Goal: Task Accomplishment & Management: Manage account settings

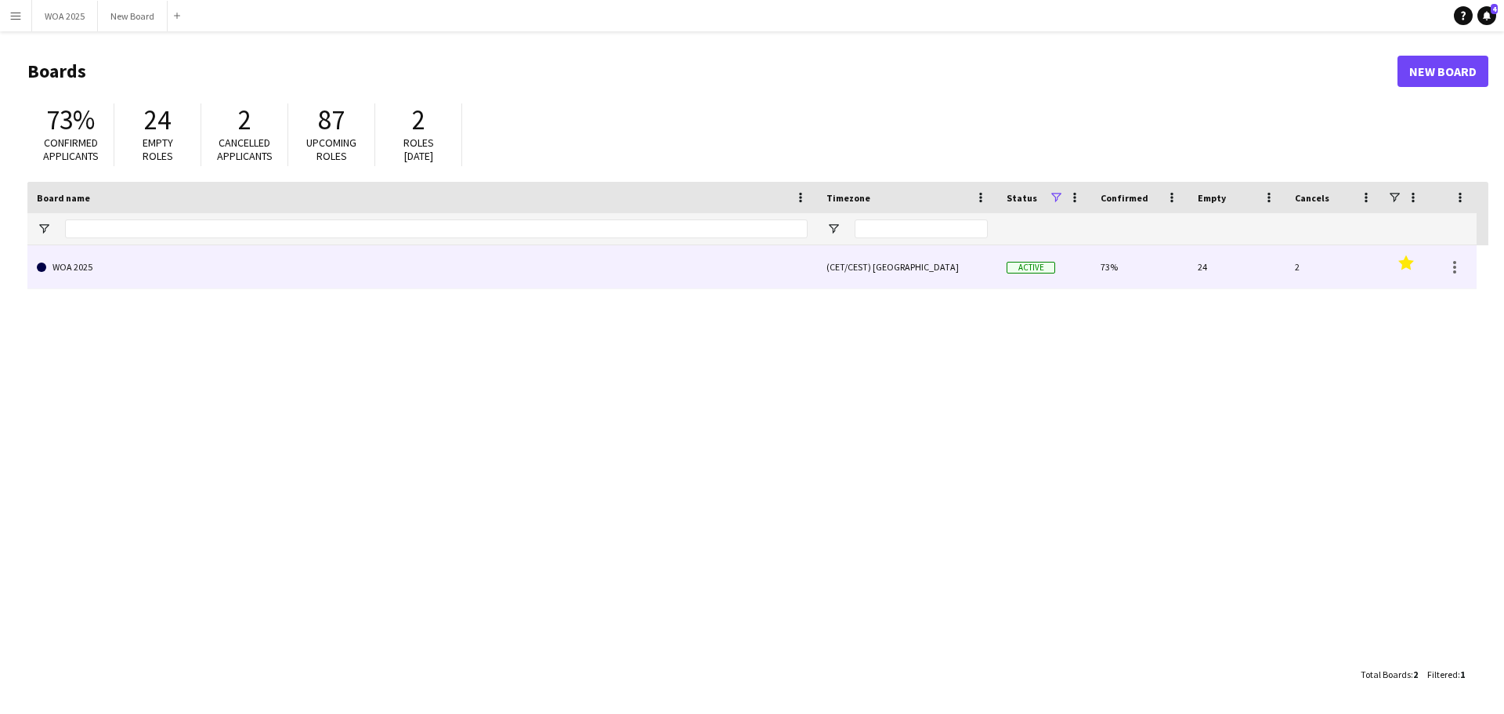
click at [149, 267] on link "WOA 2025" at bounding box center [422, 267] width 771 height 44
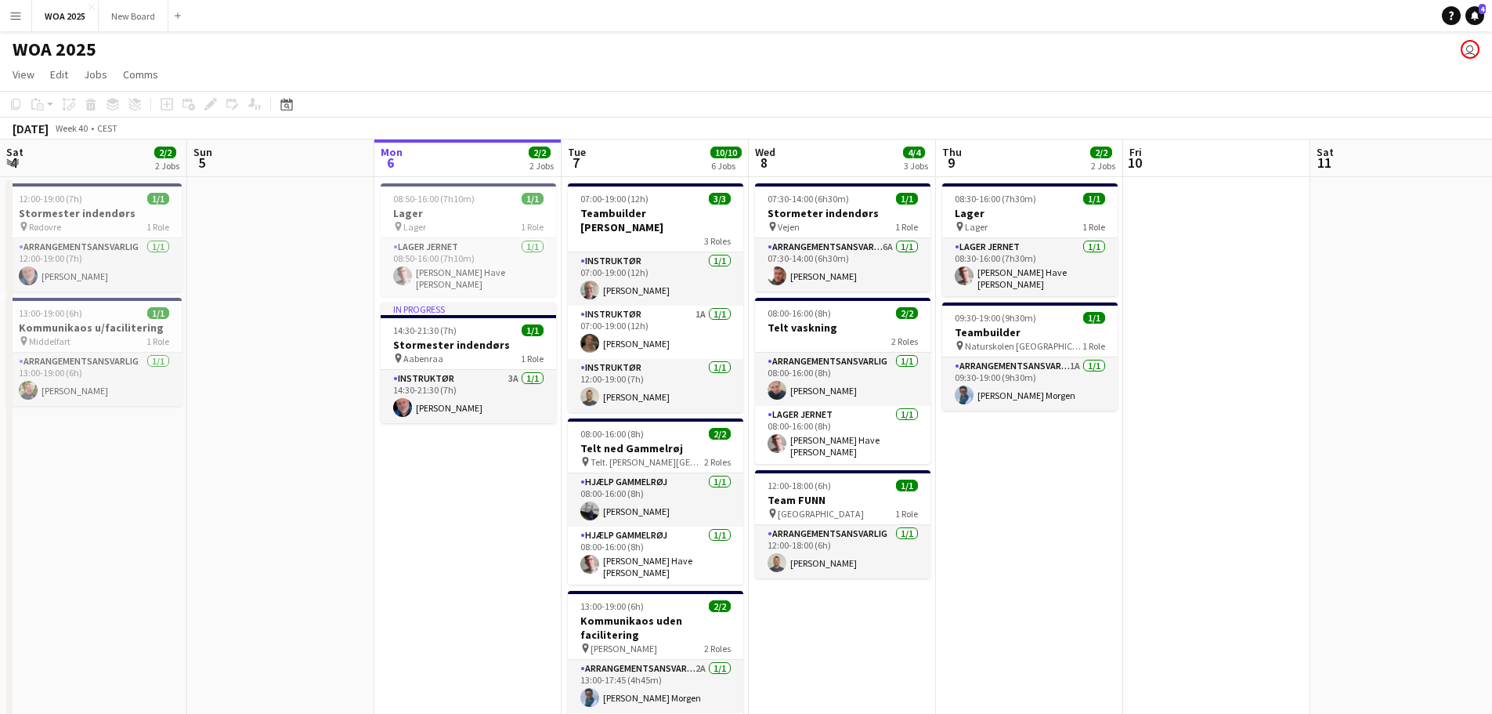
scroll to position [0, 479]
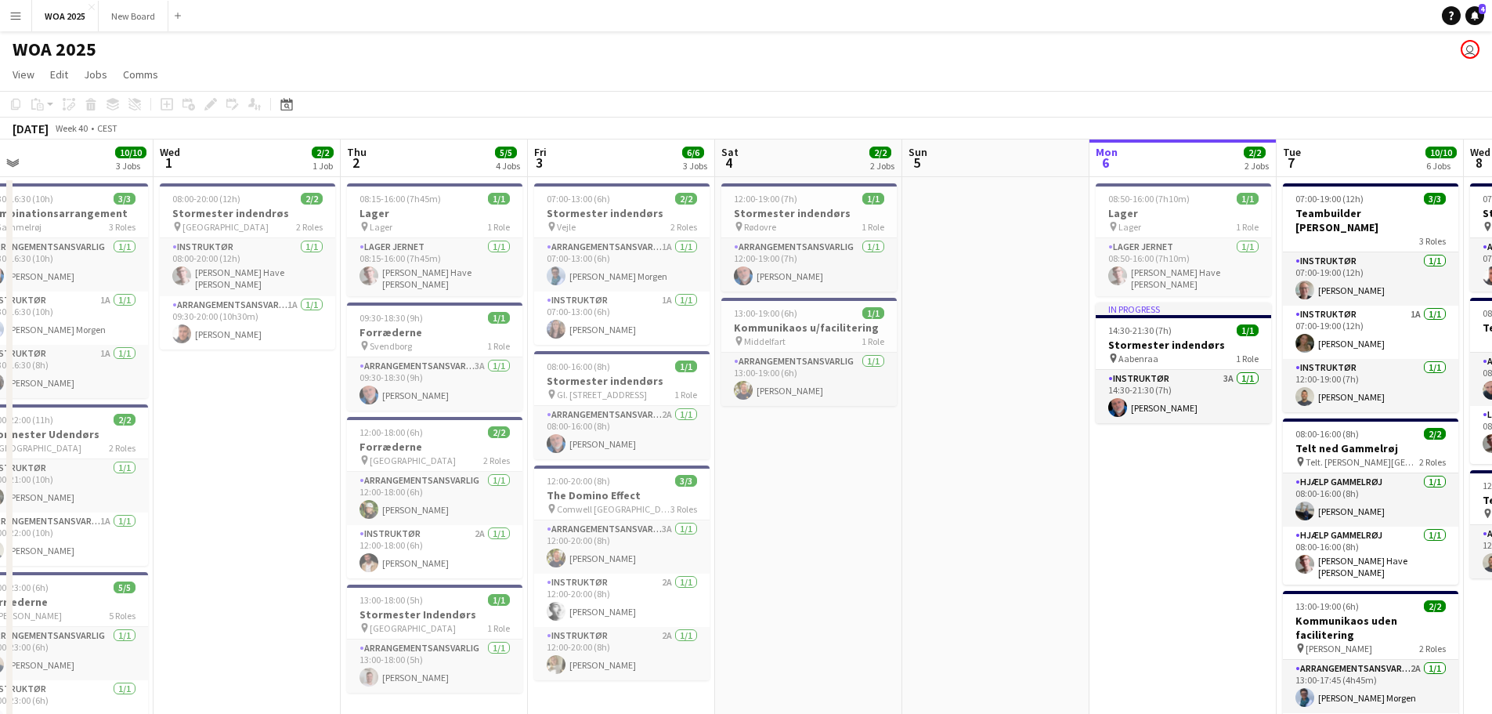
drag, startPoint x: 268, startPoint y: 420, endPoint x: 1194, endPoint y: 545, distance: 934.2
click at [1194, 545] on app-calendar-viewport "Sun 28 Mon 29 6/6 4 Jobs Tue 30 10/10 3 Jobs Wed 1 2/2 1 Job Thu 2 5/5 4 Jobs F…" at bounding box center [746, 633] width 1492 height 989
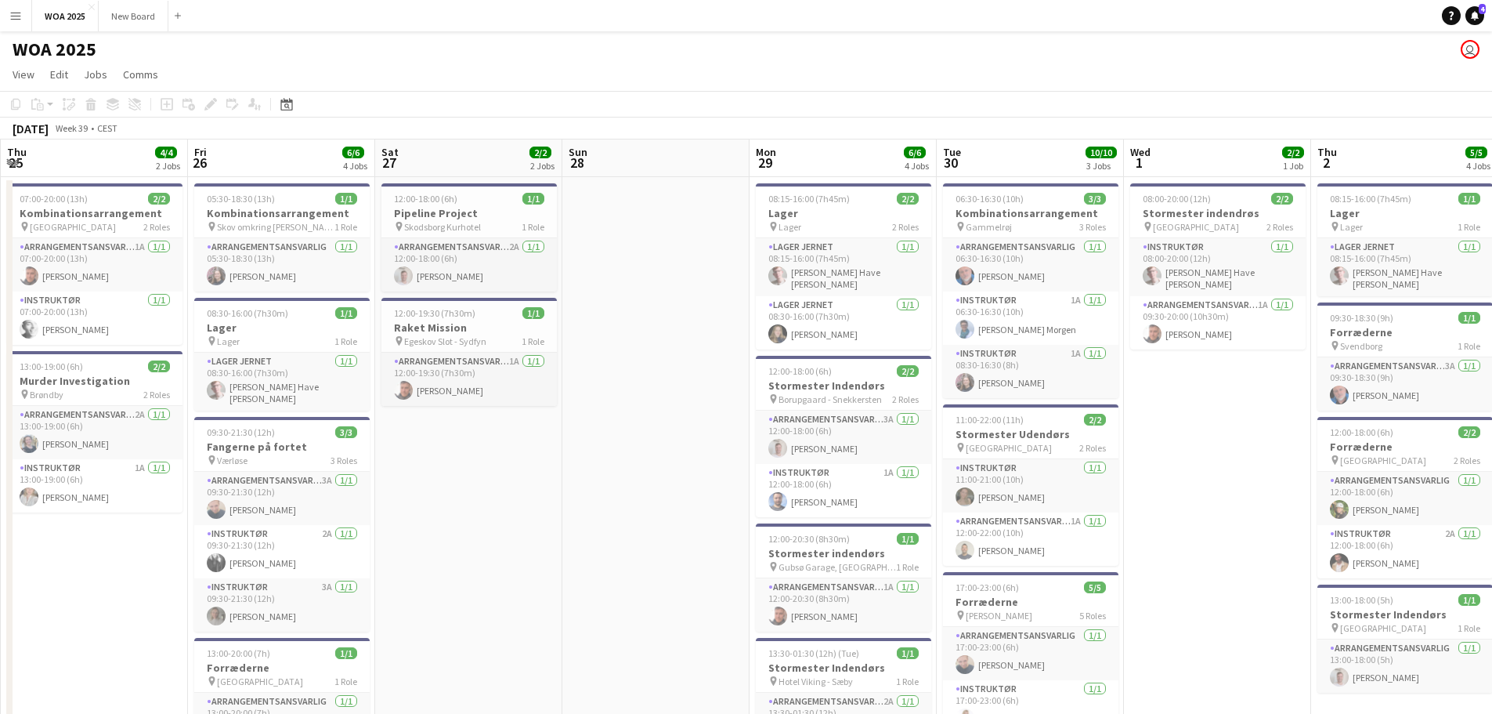
drag, startPoint x: 331, startPoint y: 471, endPoint x: 1444, endPoint y: 379, distance: 1117.5
click at [1444, 379] on app-calendar-viewport "Tue 23 Wed 24 3/3 2 Jobs Thu 25 4/4 2 Jobs Fri 26 6/6 4 Jobs Sat 27 2/2 2 Jobs …" at bounding box center [746, 633] width 1492 height 989
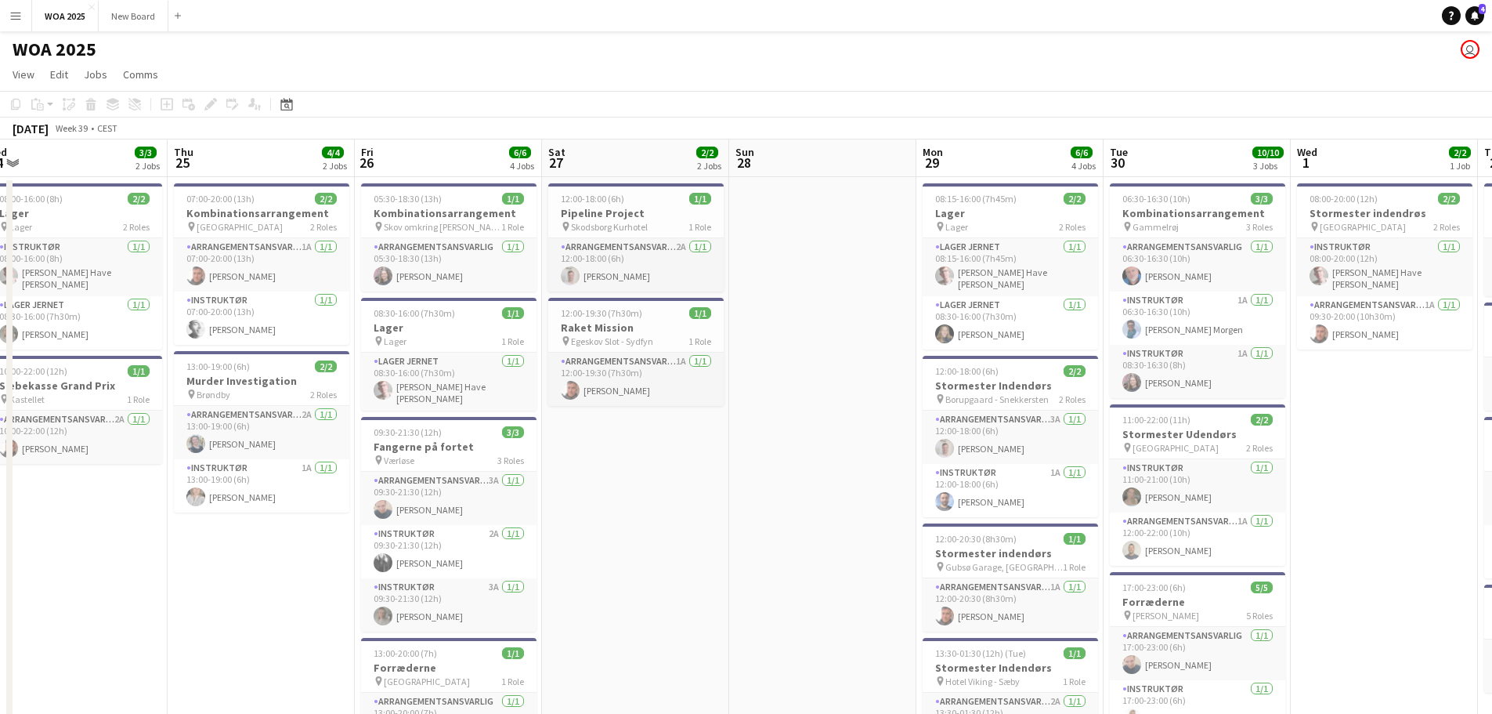
click at [620, 464] on app-date-cell "12:00-18:00 (6h) 1/1 Pipeline Project pin Skodsborg Kurhotel 1 Role Arrangement…" at bounding box center [635, 653] width 187 height 952
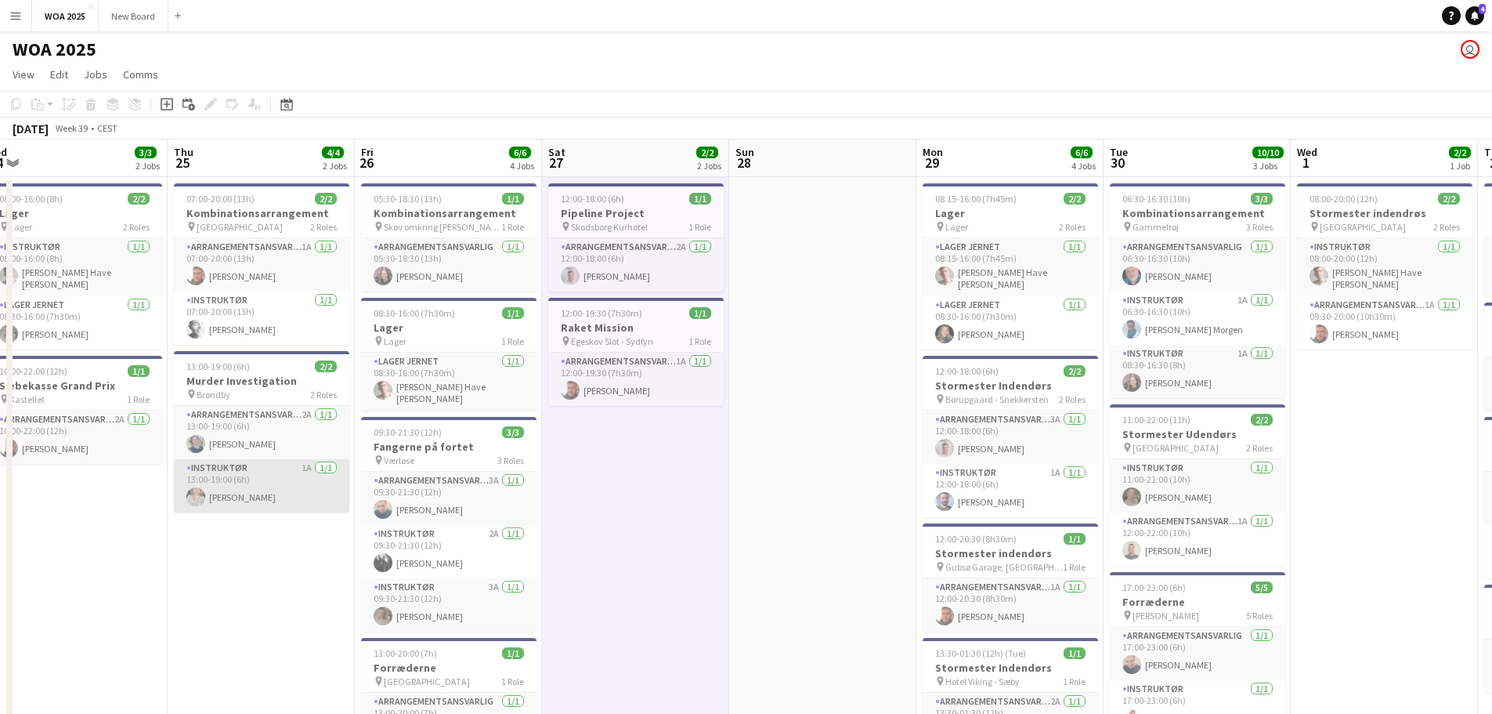
click at [276, 492] on app-card-role "Instruktør 1A [DATE] 13:00-19:00 (6h) [PERSON_NAME]" at bounding box center [261, 485] width 175 height 53
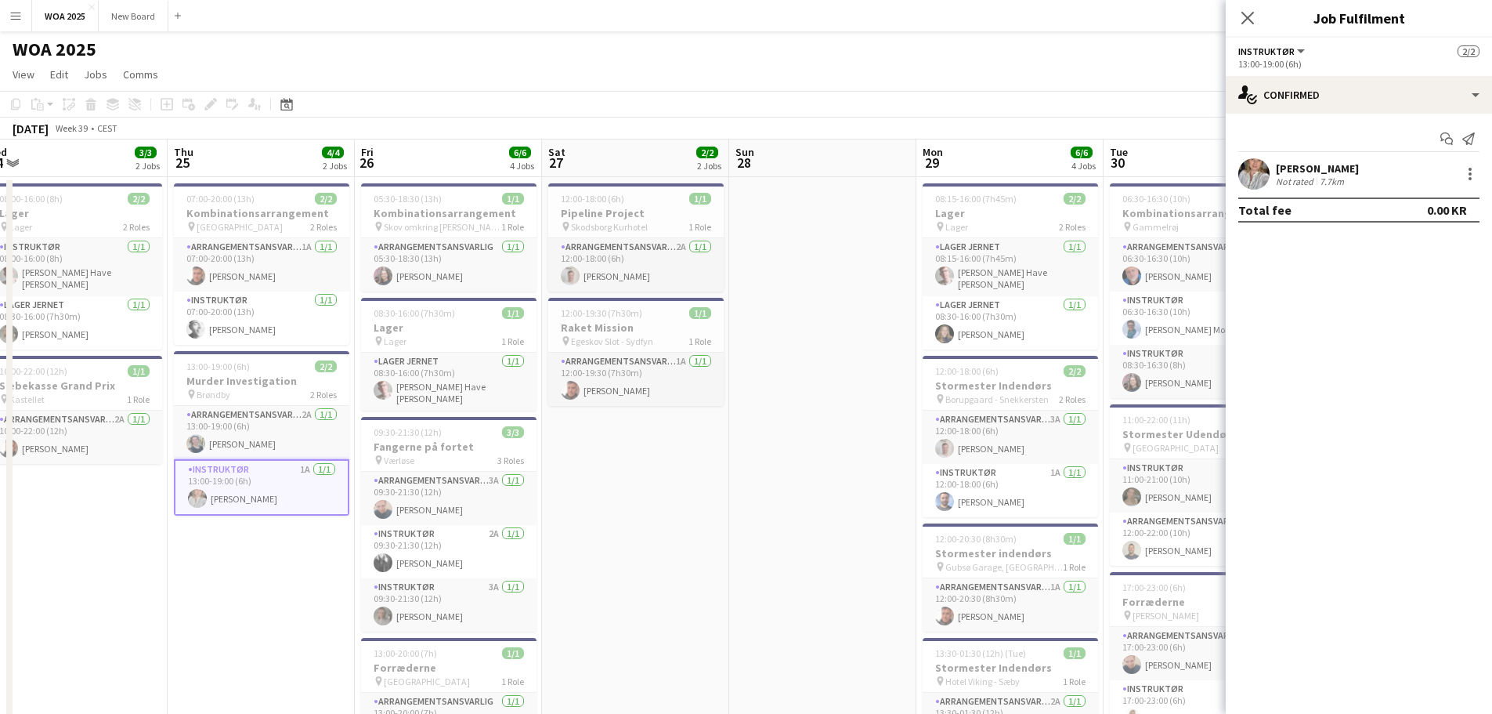
click at [1303, 168] on div "[PERSON_NAME]" at bounding box center [1317, 168] width 83 height 14
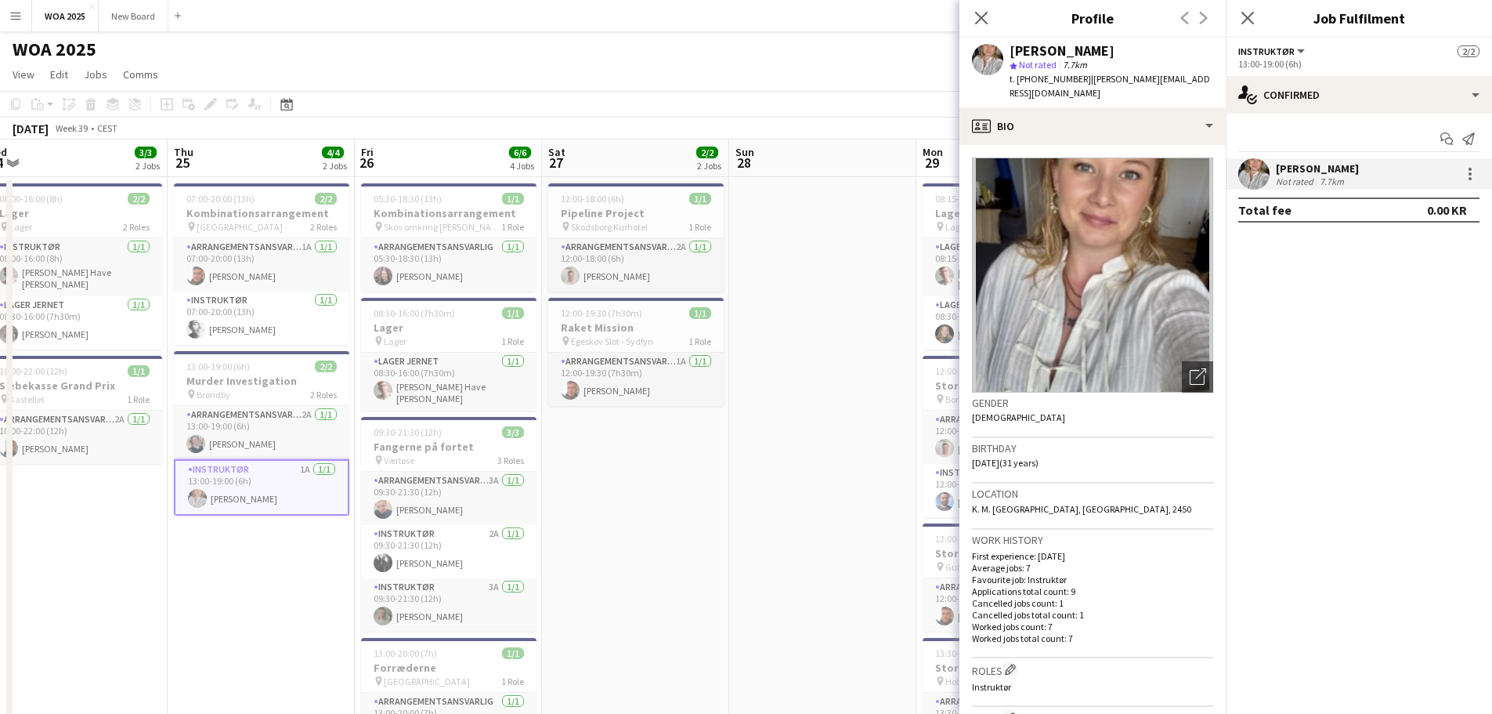
click at [1303, 168] on div "[PERSON_NAME]" at bounding box center [1317, 168] width 83 height 14
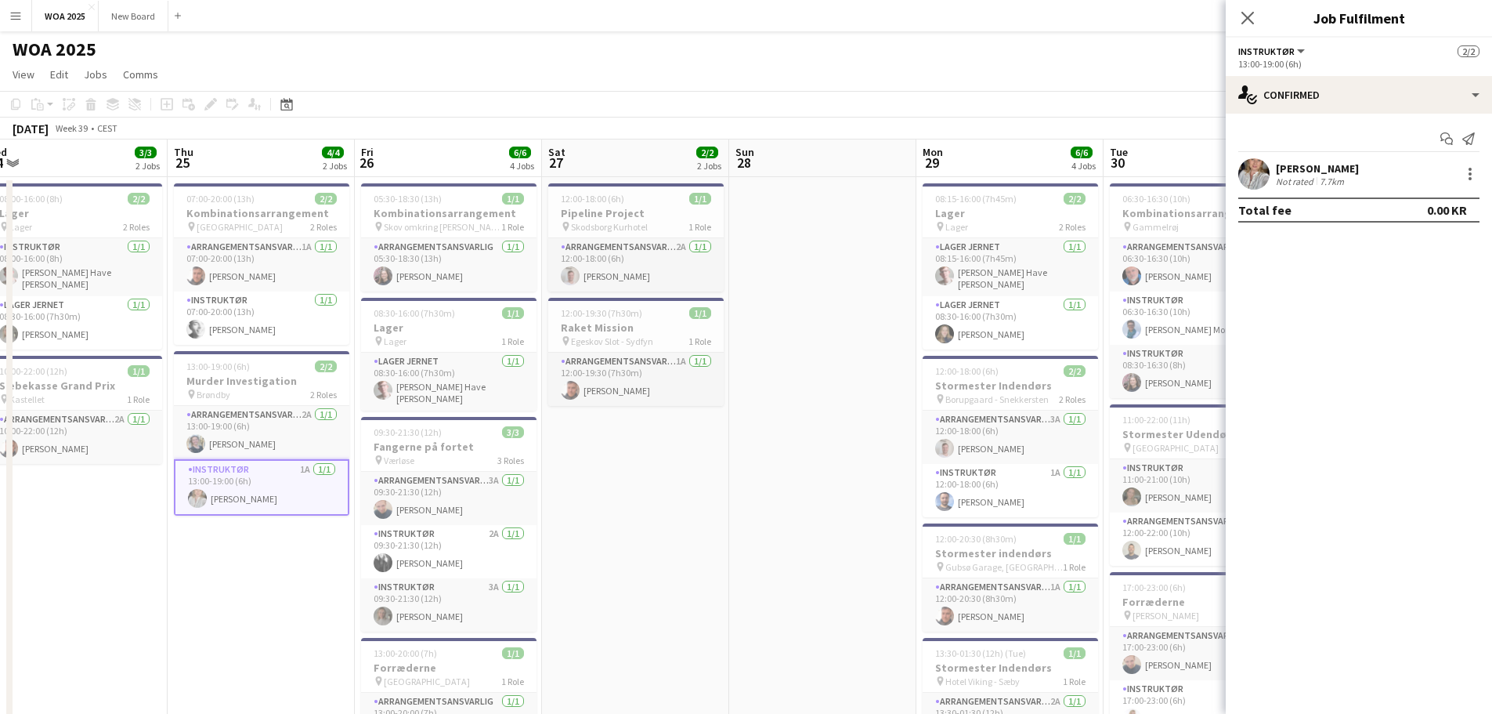
click at [1303, 168] on div "[PERSON_NAME]" at bounding box center [1317, 168] width 83 height 14
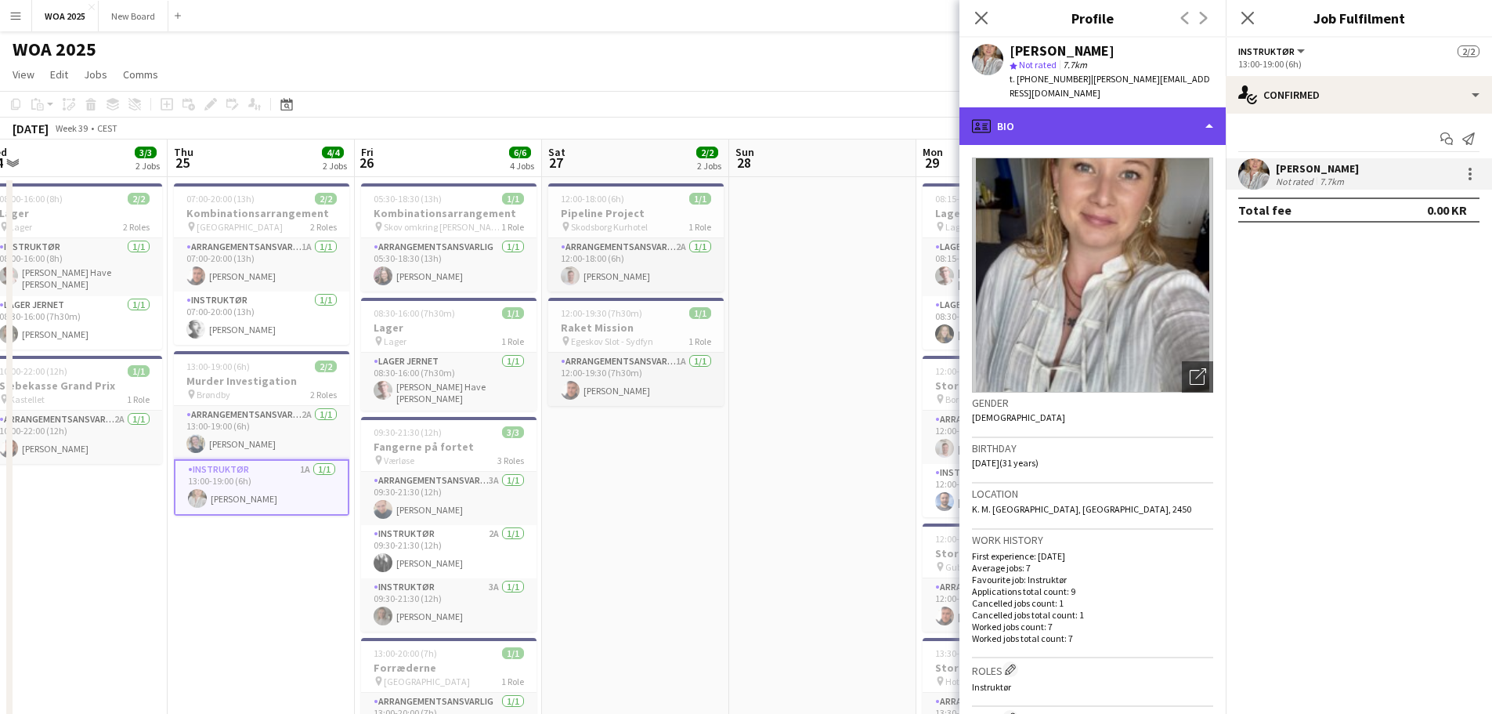
click at [1169, 118] on div "profile Bio" at bounding box center [1092, 126] width 266 height 38
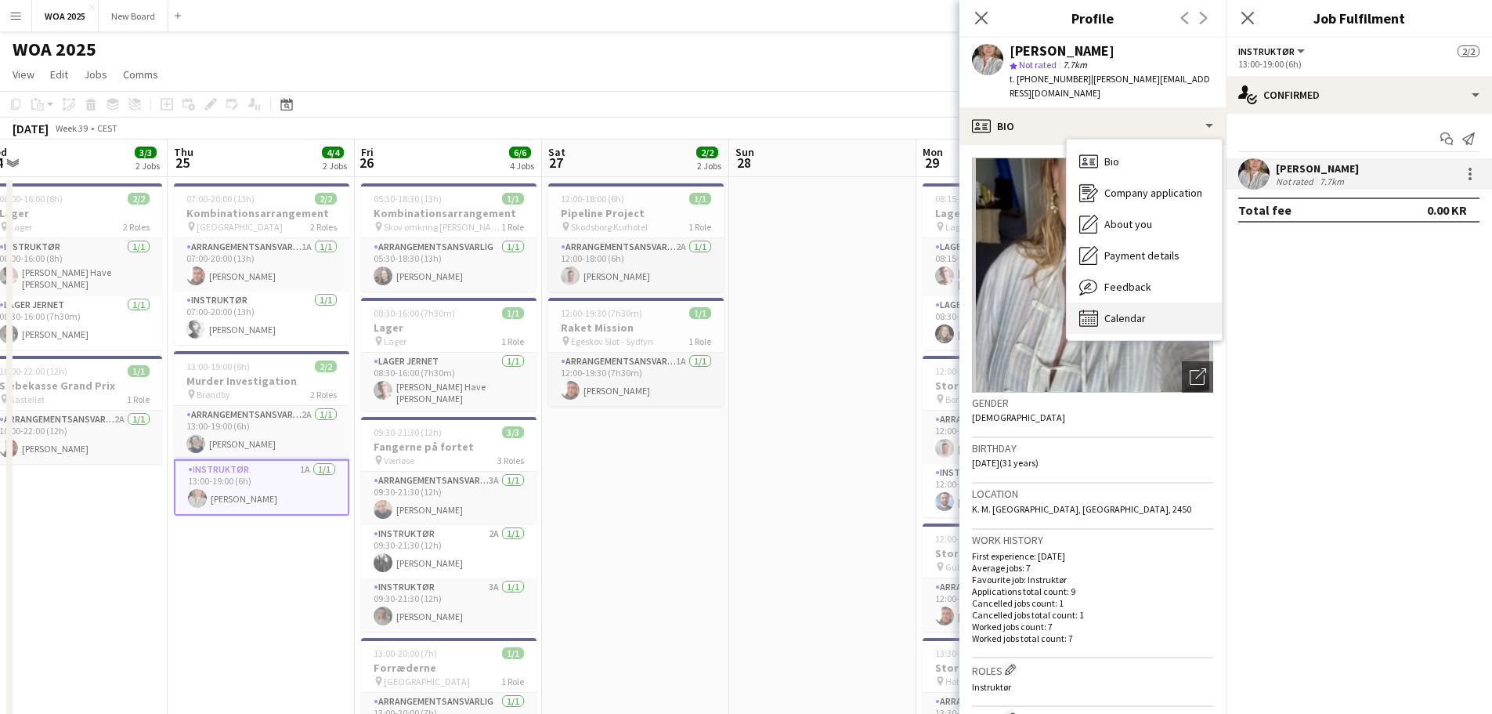
click at [1138, 302] on div "Calendar Calendar" at bounding box center [1144, 317] width 155 height 31
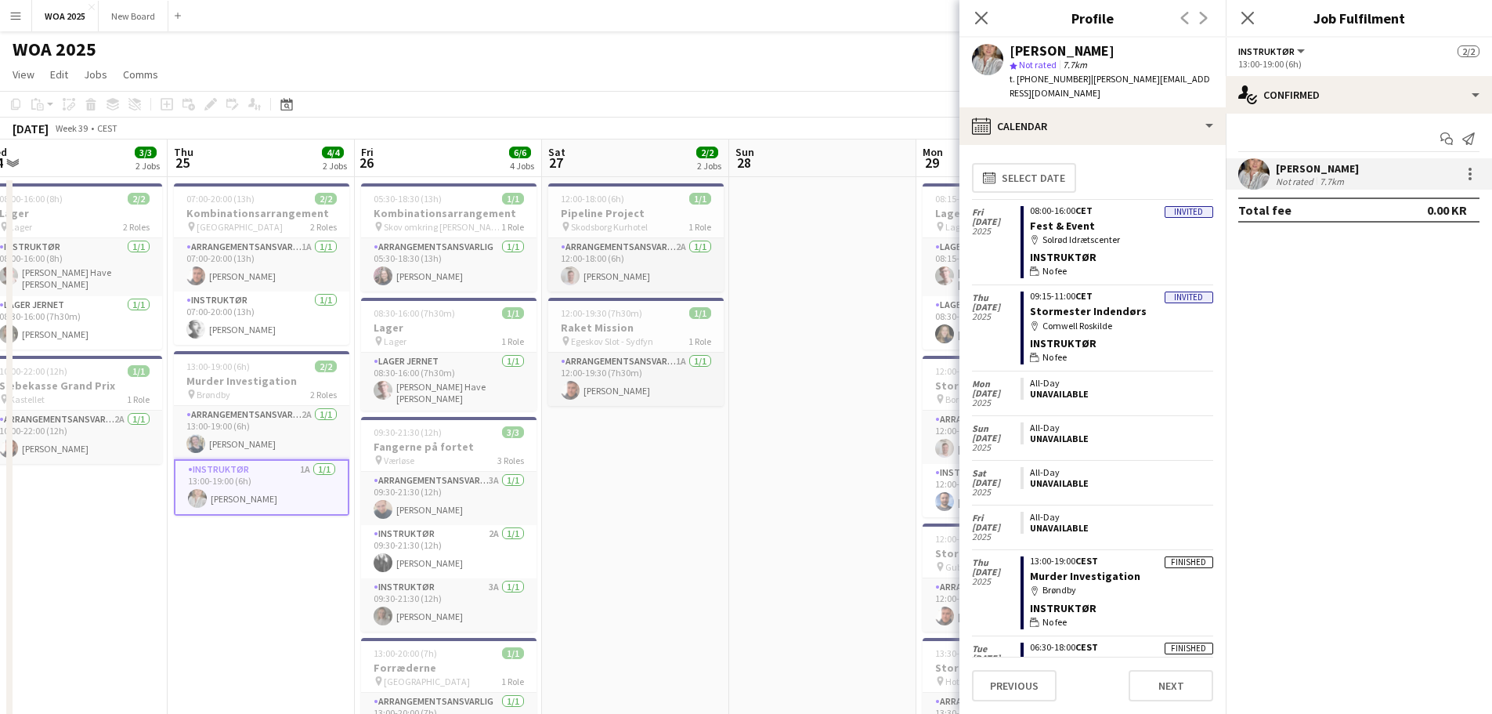
scroll to position [0, 0]
